Goal: Task Accomplishment & Management: Manage account settings

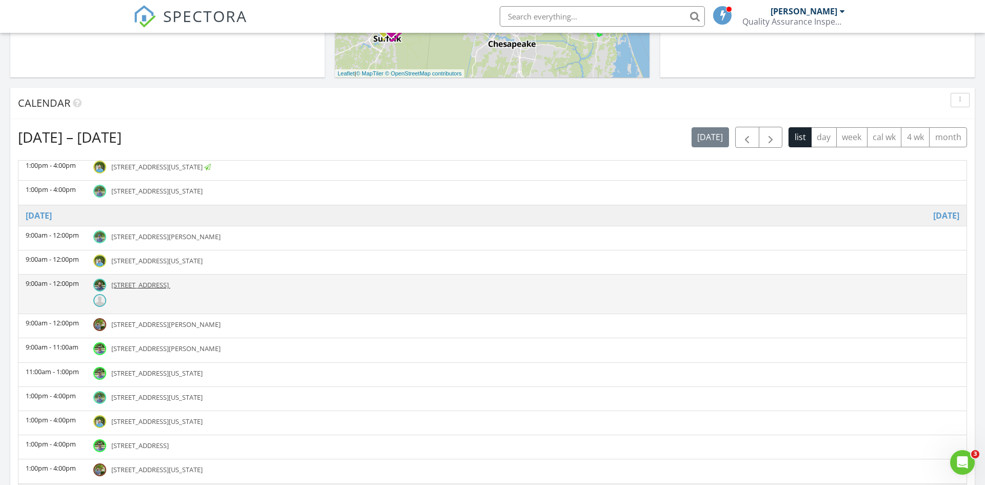
scroll to position [211, 0]
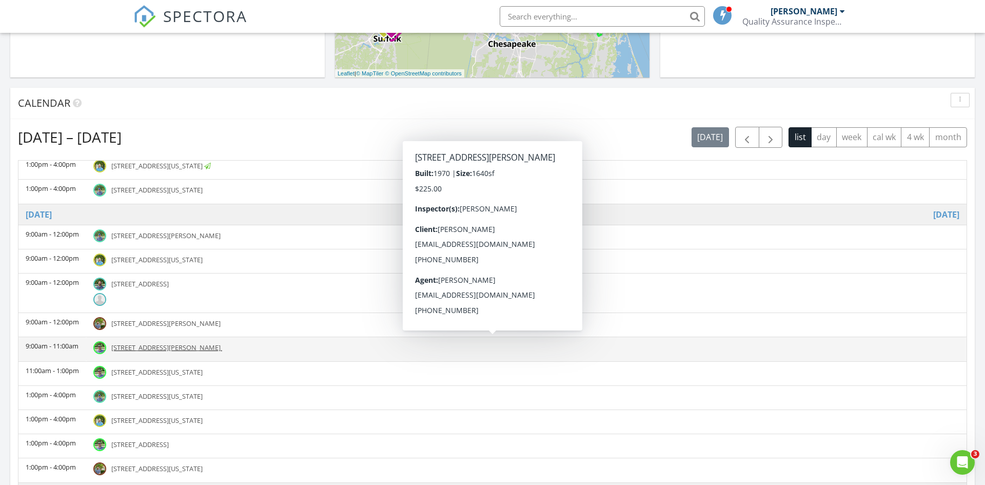
click at [182, 346] on span "1303 Warfield Dr, Portsmouth 23701" at bounding box center [165, 347] width 109 height 9
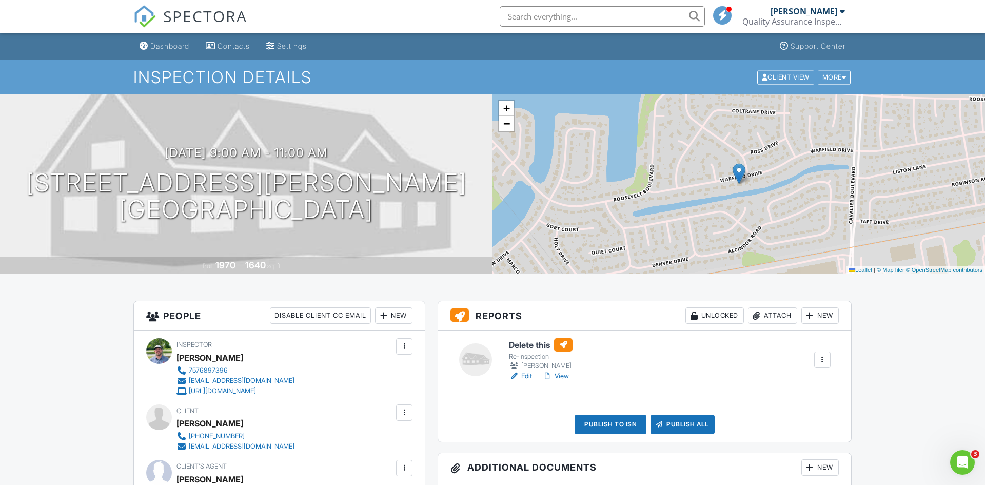
click at [570, 18] on input "text" at bounding box center [602, 16] width 205 height 21
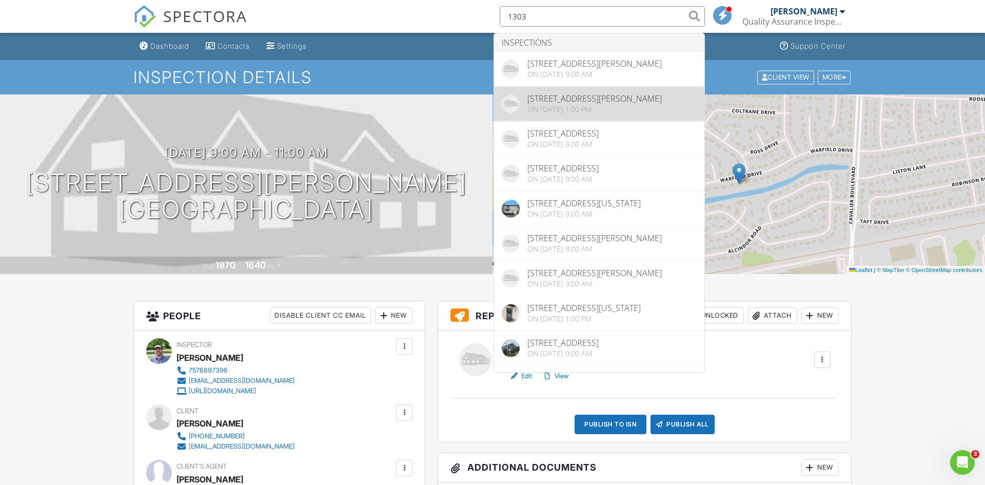
type input "1303"
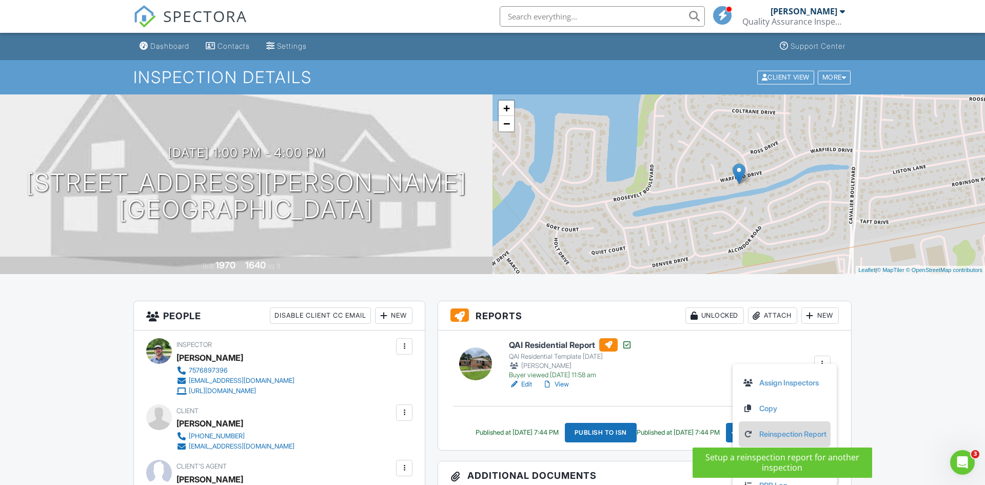
click at [788, 436] on link "Reinspection Report" at bounding box center [785, 434] width 84 height 11
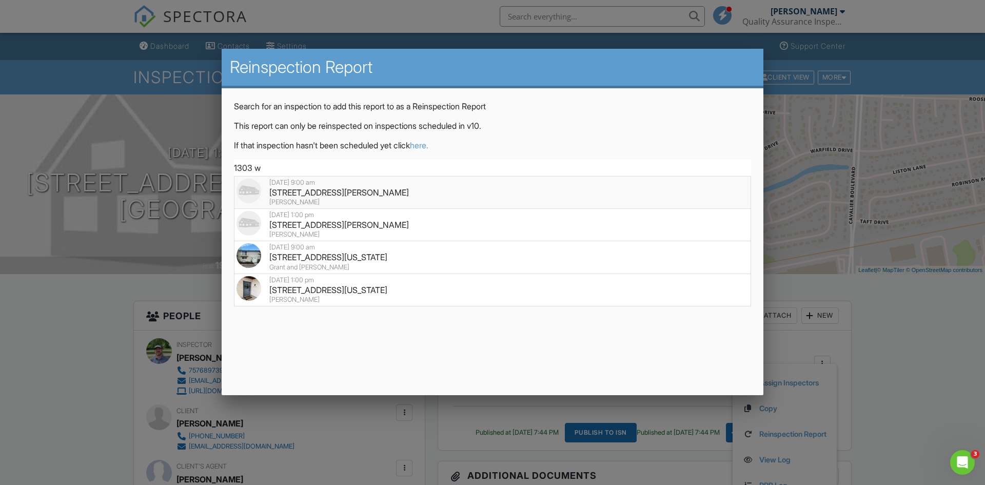
click at [346, 193] on div "1303 Warfield Dr, Portsmouth, VA 23701" at bounding box center [493, 192] width 512 height 11
type input "1303 Warfield Dr, Portsmouth, VA 23701"
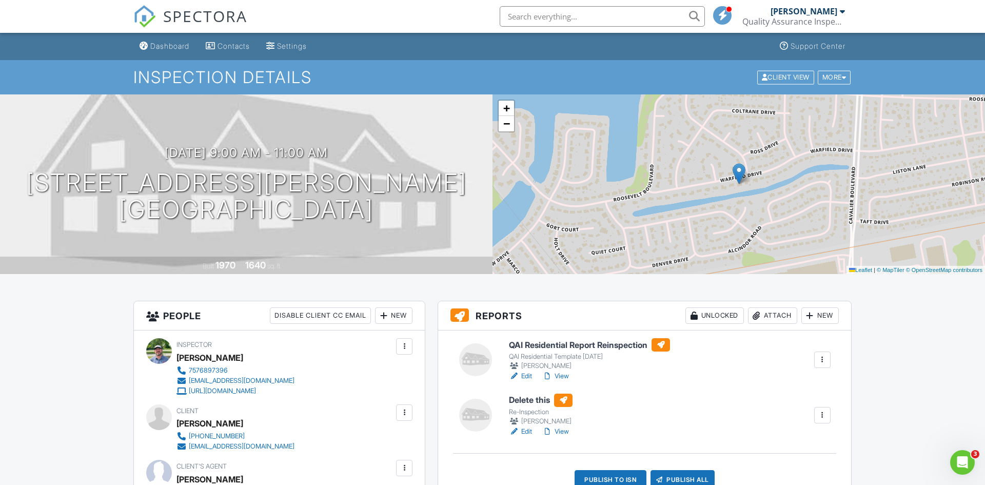
click at [821, 418] on div at bounding box center [823, 415] width 10 height 10
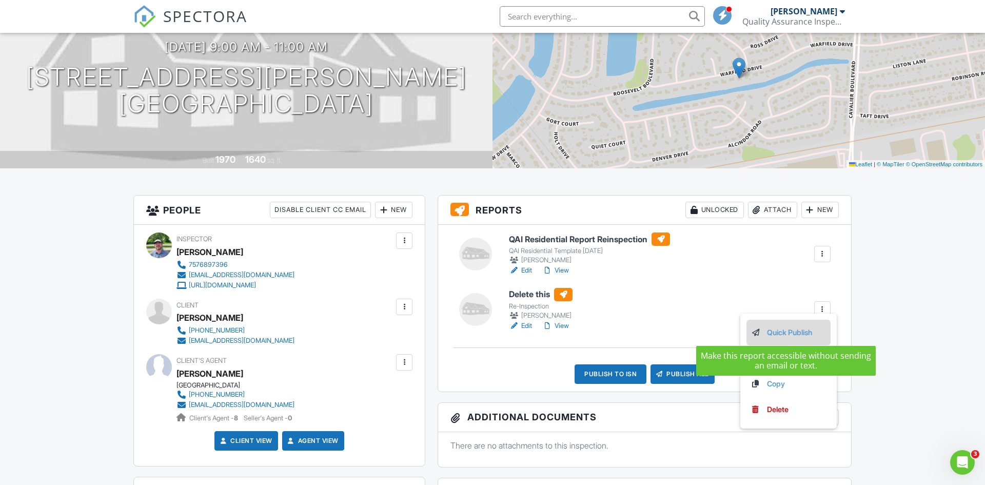
scroll to position [109, 0]
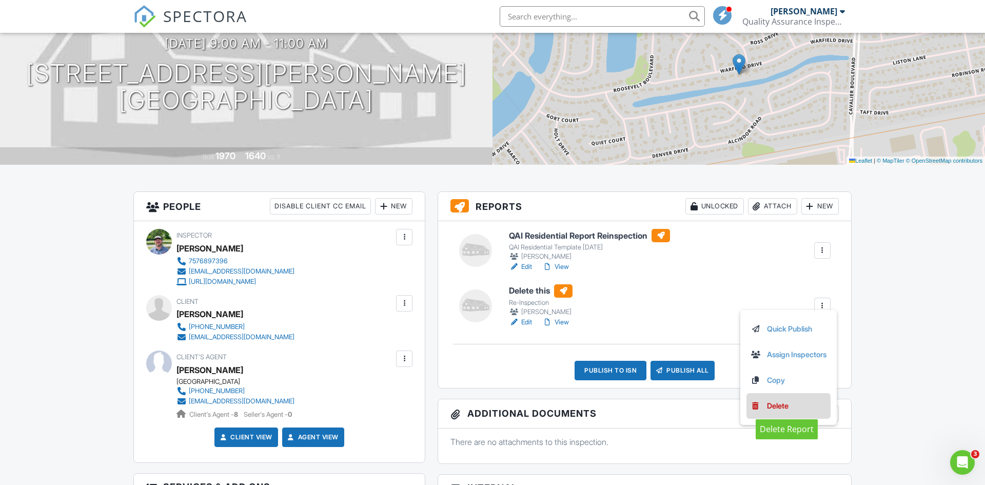
click at [778, 400] on div "Delete" at bounding box center [778, 405] width 22 height 11
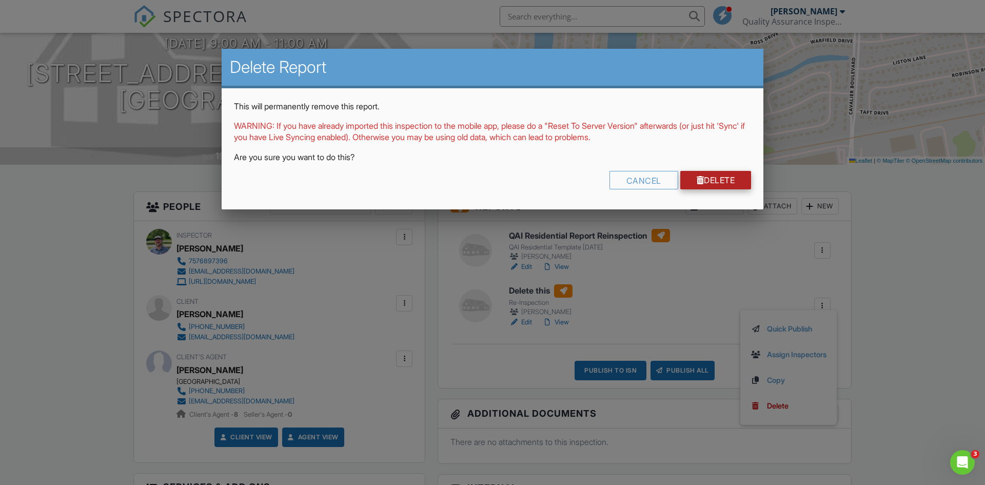
click at [719, 179] on link "Delete" at bounding box center [716, 180] width 71 height 18
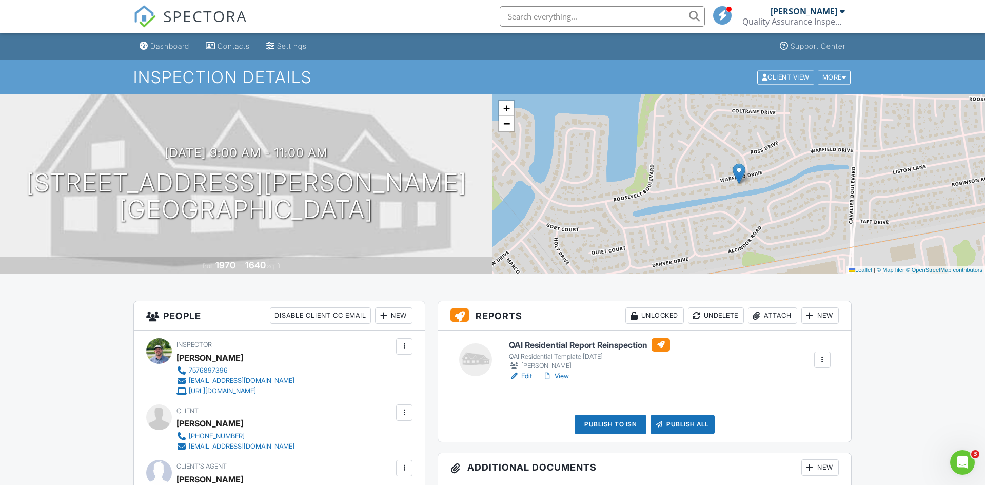
click at [529, 16] on input "text" at bounding box center [602, 16] width 205 height 21
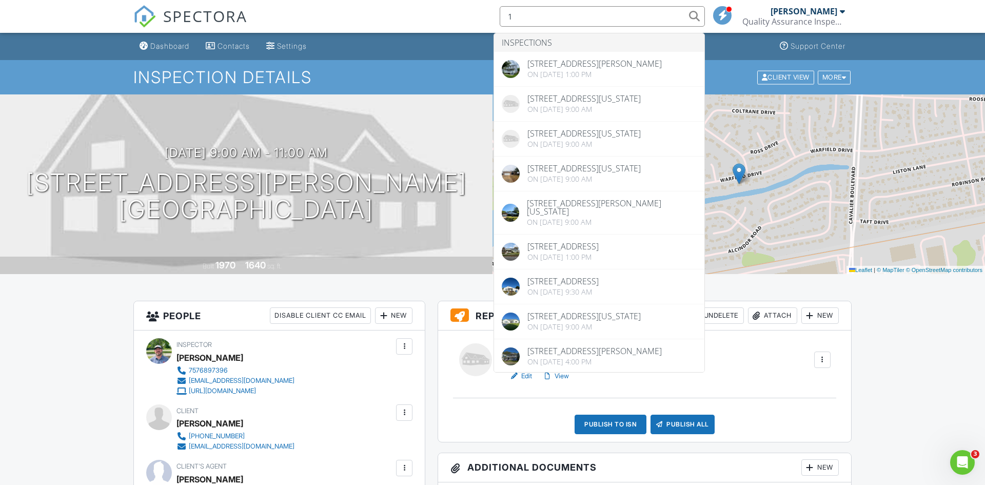
type input "1"
click at [893, 17] on nav "SPECTORA 1 Inspections [STREET_ADDRESS][PERSON_NAME] On [DATE] 1:00 pm [STREET_…" at bounding box center [492, 16] width 985 height 33
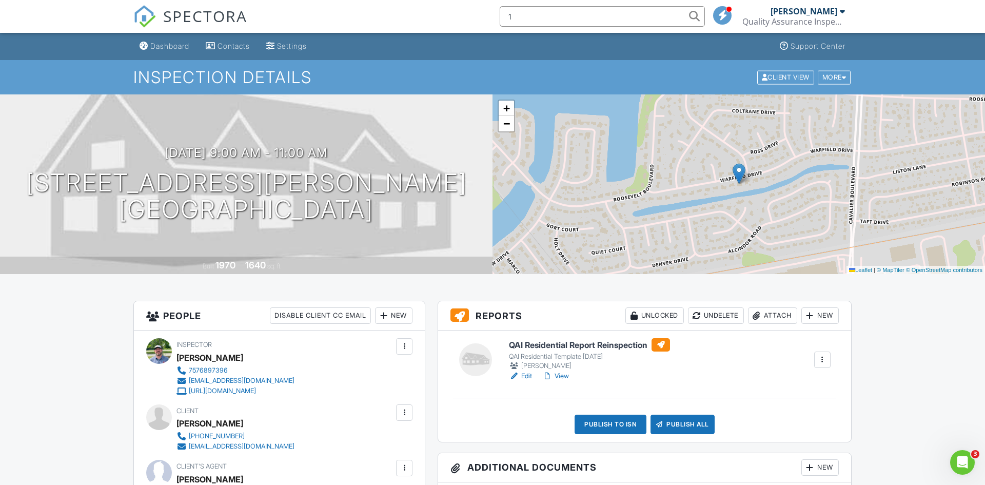
click at [615, 13] on input "1" at bounding box center [602, 16] width 205 height 21
